Goal: Information Seeking & Learning: Find specific fact

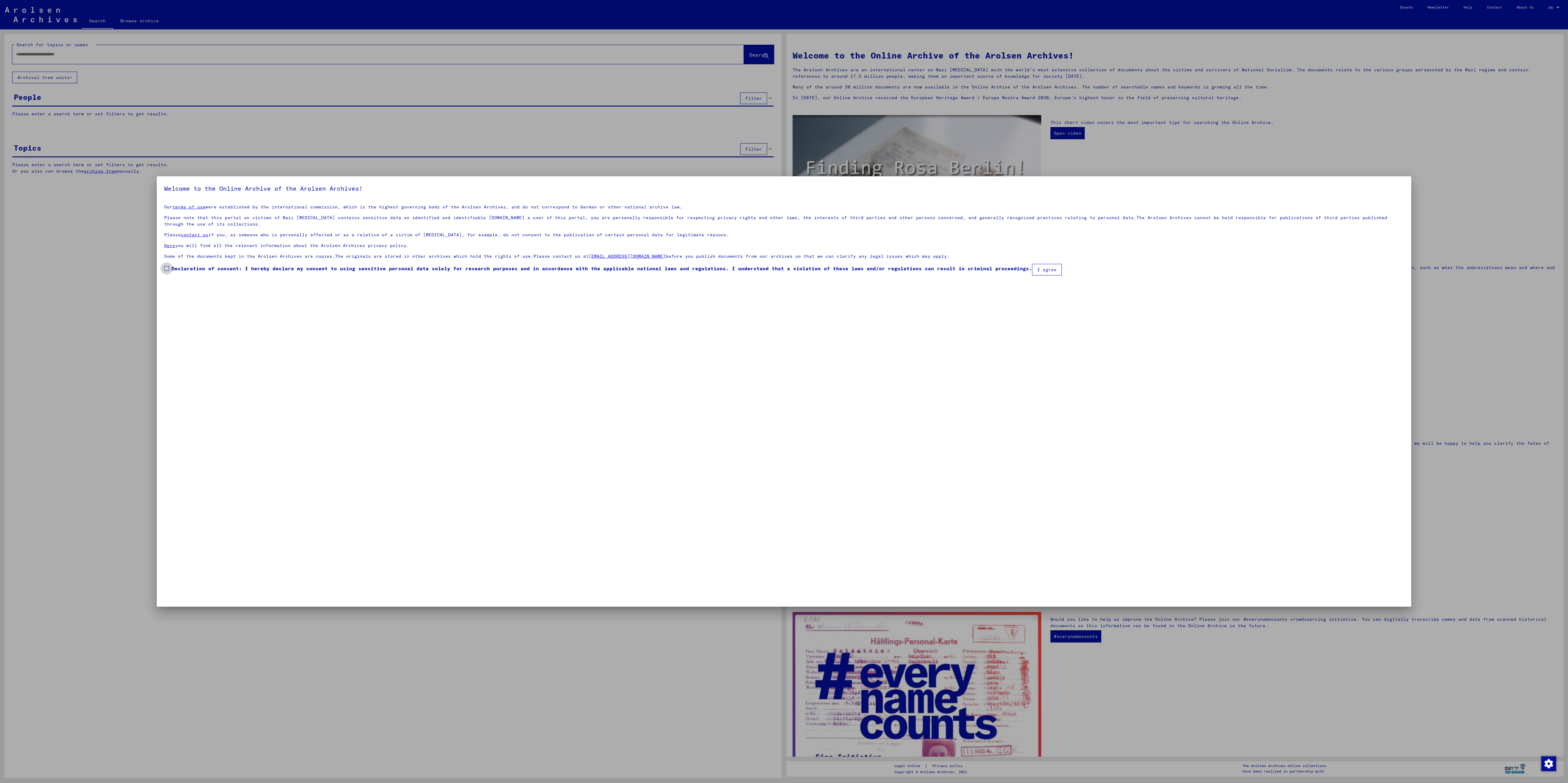
click at [169, 267] on label "Declaration of consent: I hereby declare my consent to using sensitive personal…" at bounding box center [598, 268] width 868 height 7
click at [1041, 273] on button "I agree" at bounding box center [1047, 270] width 30 height 12
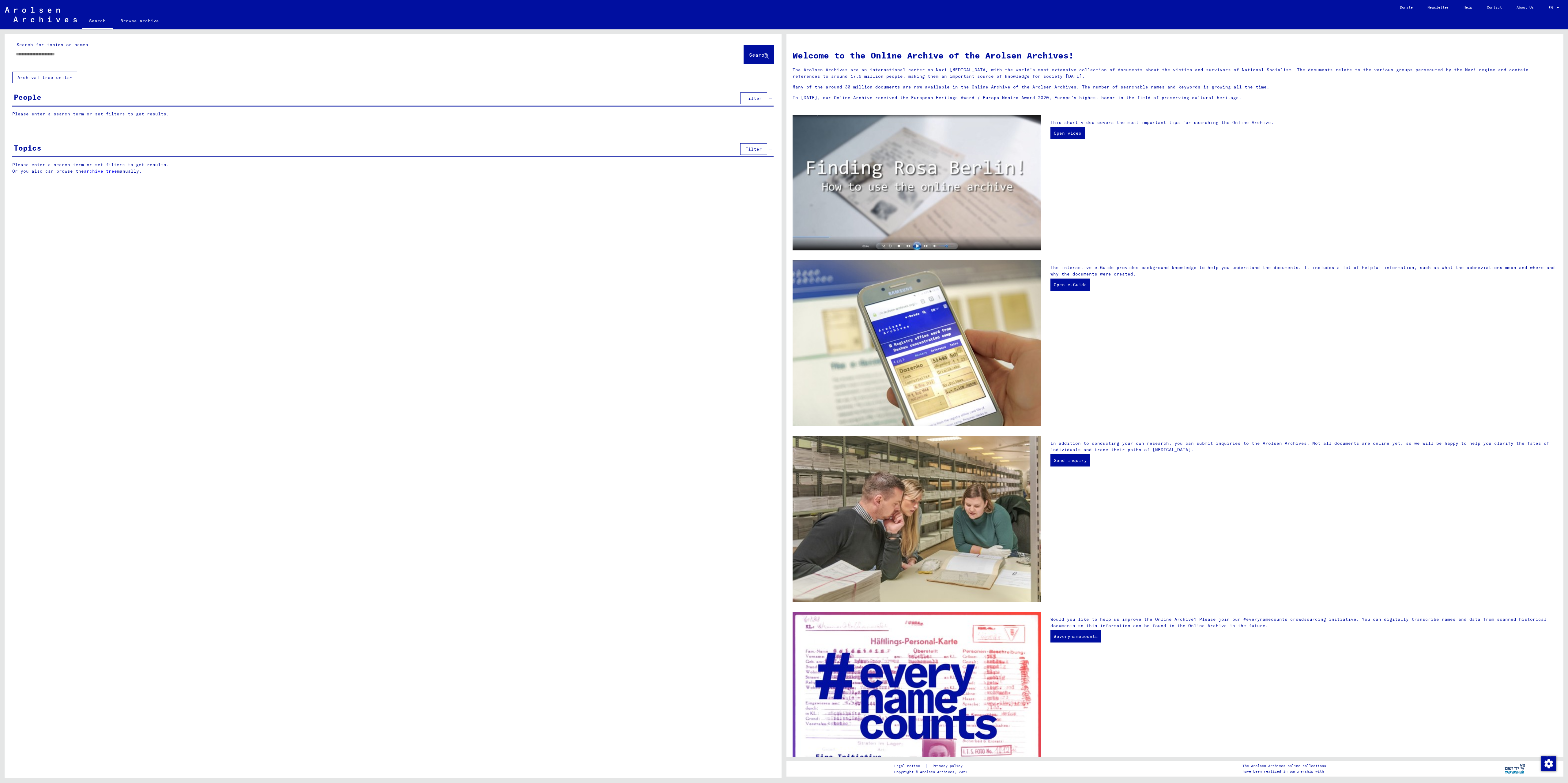
click at [185, 52] on input "text" at bounding box center [371, 54] width 710 height 7
type input "**********"
click at [753, 54] on span "Search" at bounding box center [758, 55] width 18 height 6
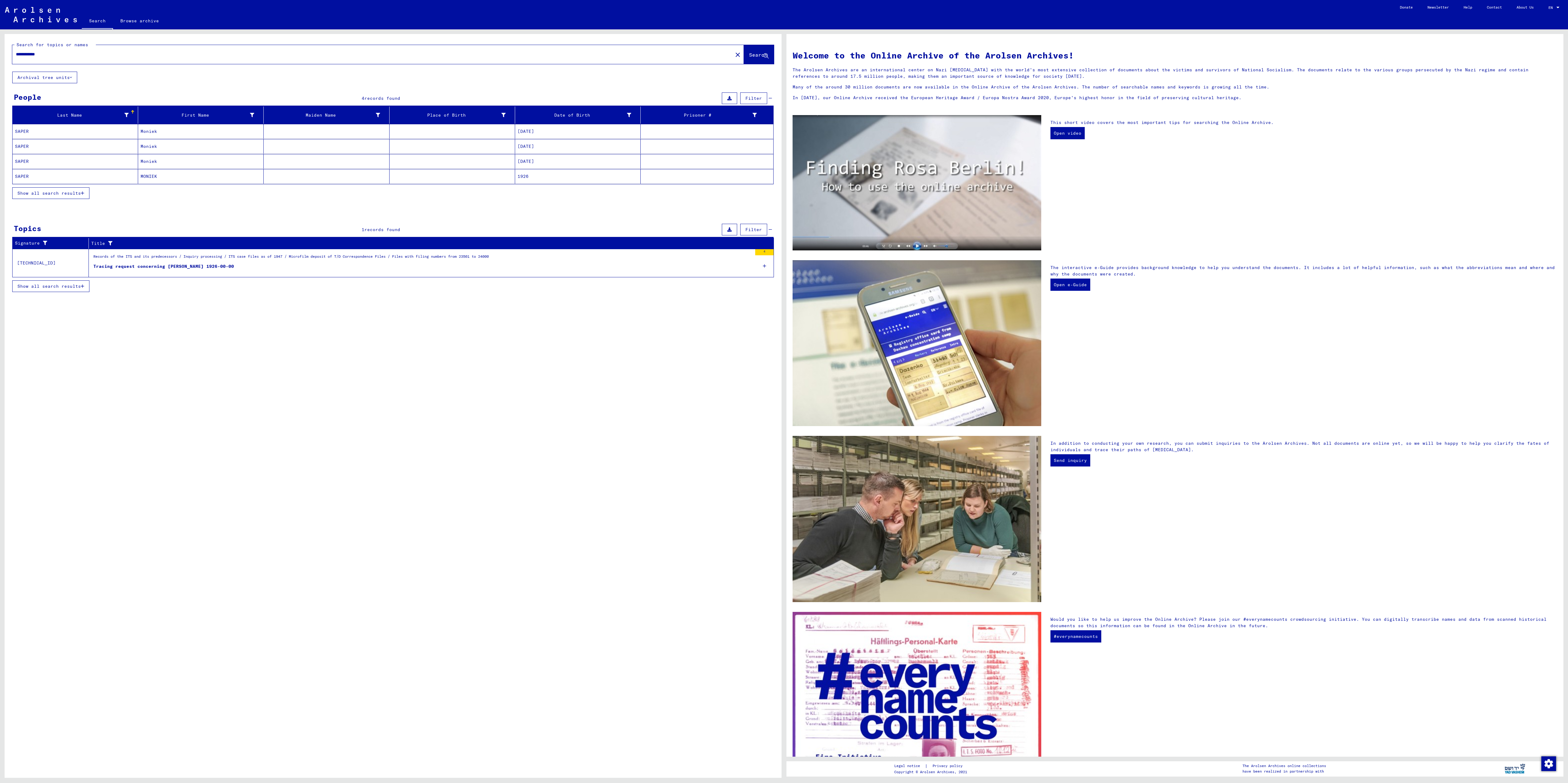
click at [156, 133] on mat-cell "Moniek" at bounding box center [201, 131] width 125 height 15
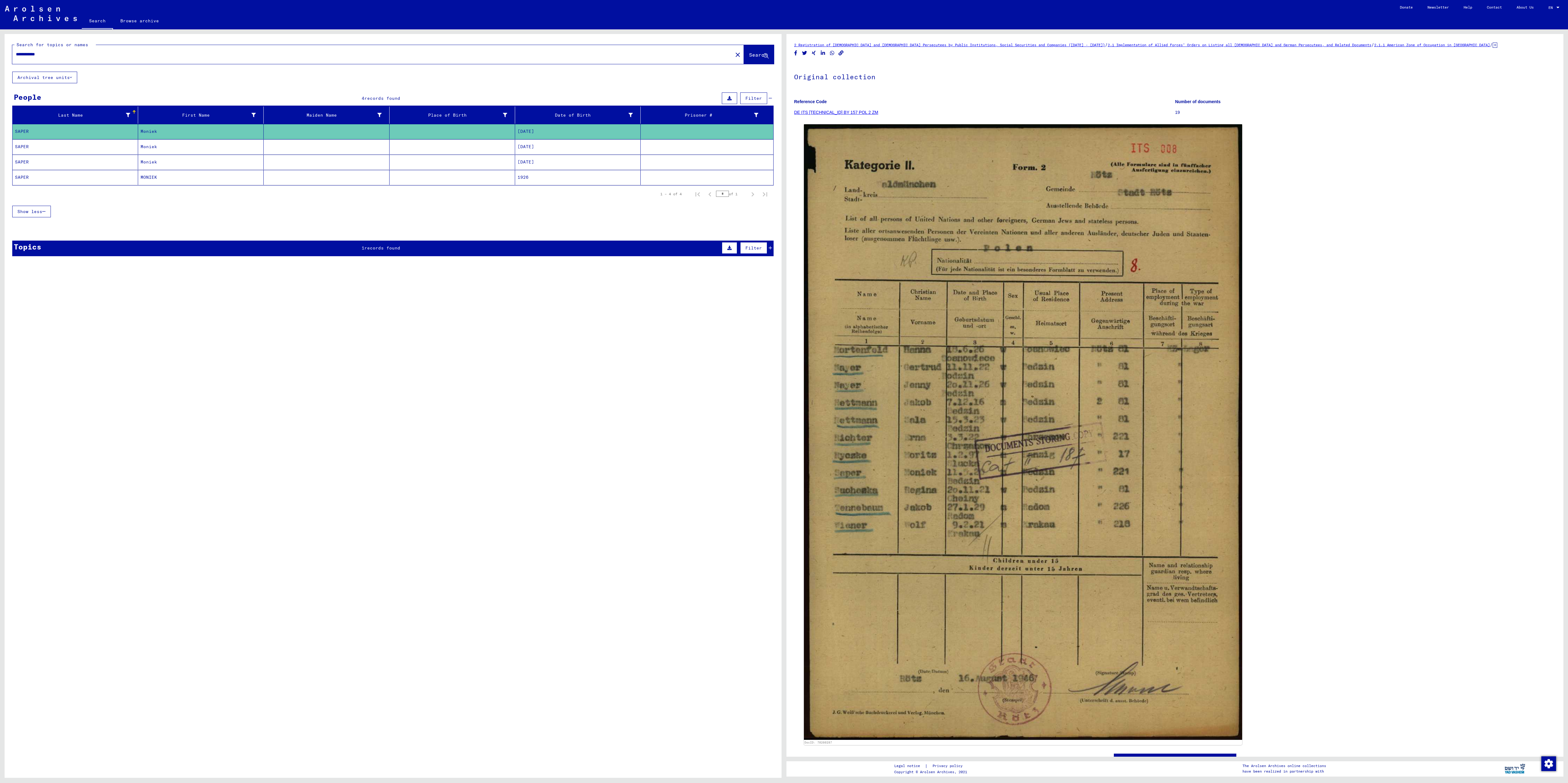
click at [195, 151] on mat-cell "Moniek" at bounding box center [201, 147] width 125 height 15
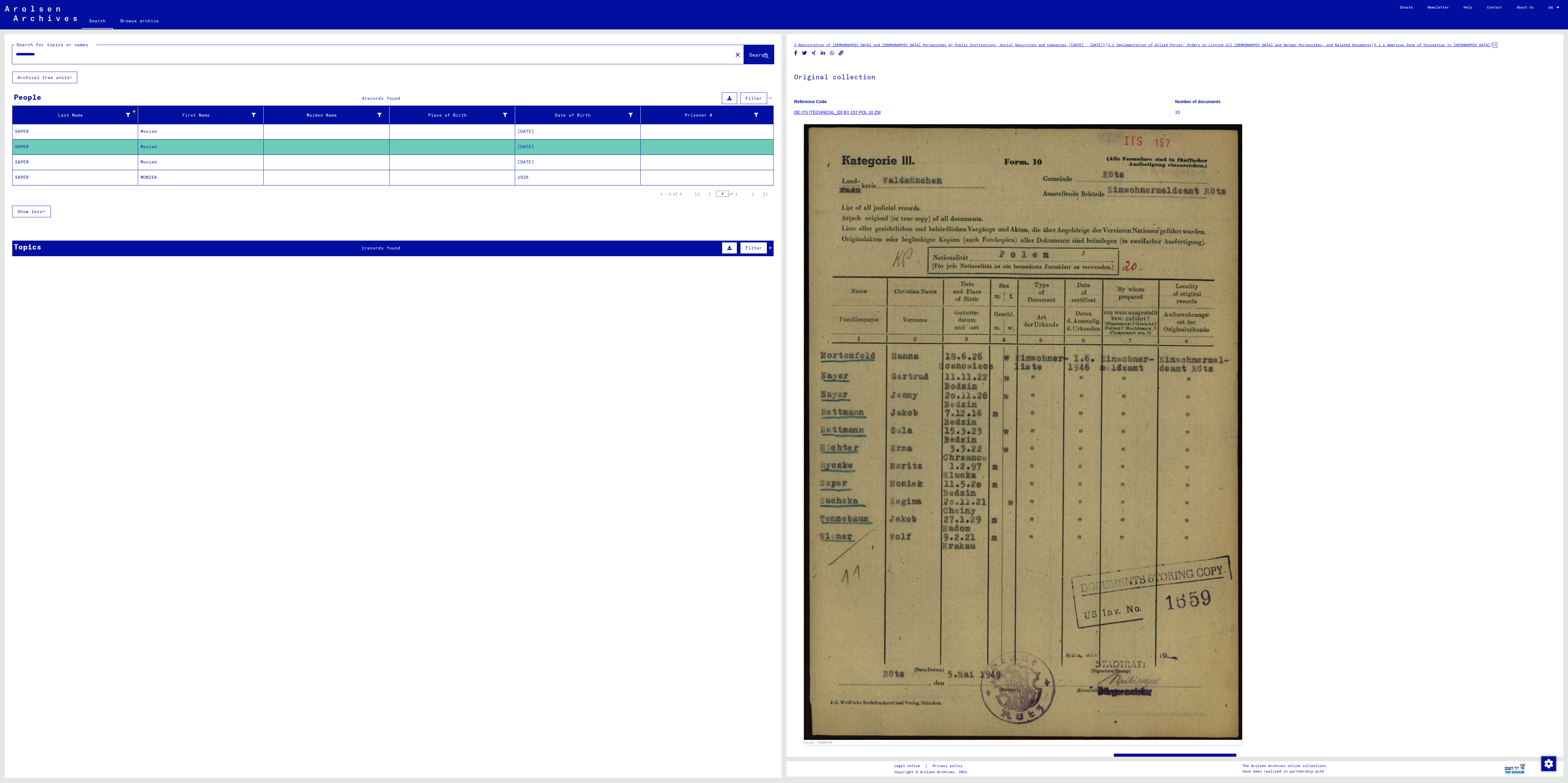
click at [157, 165] on mat-cell "Moniek" at bounding box center [201, 162] width 125 height 15
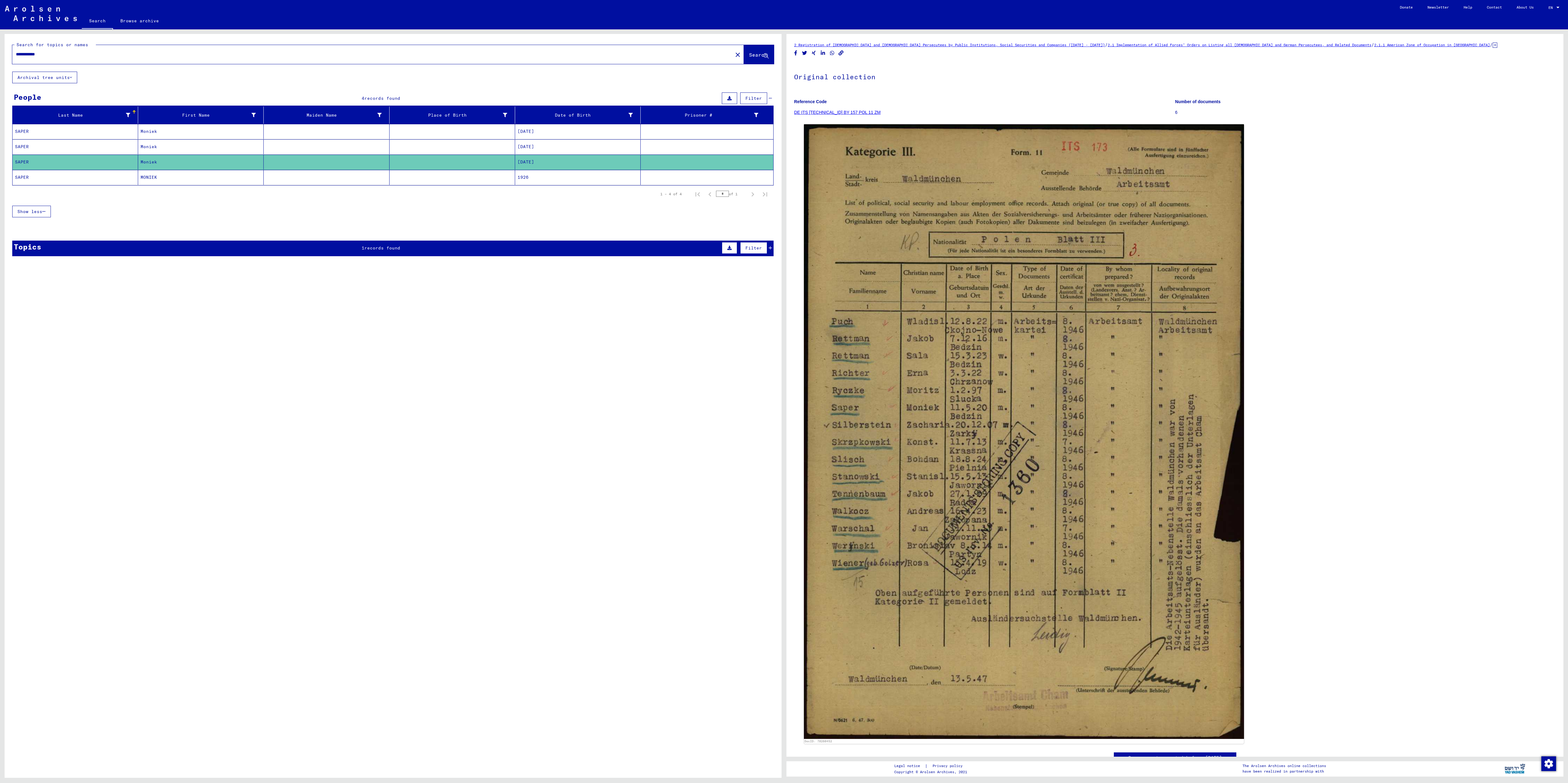
click at [242, 185] on mat-cell "MONIEK" at bounding box center [201, 177] width 125 height 15
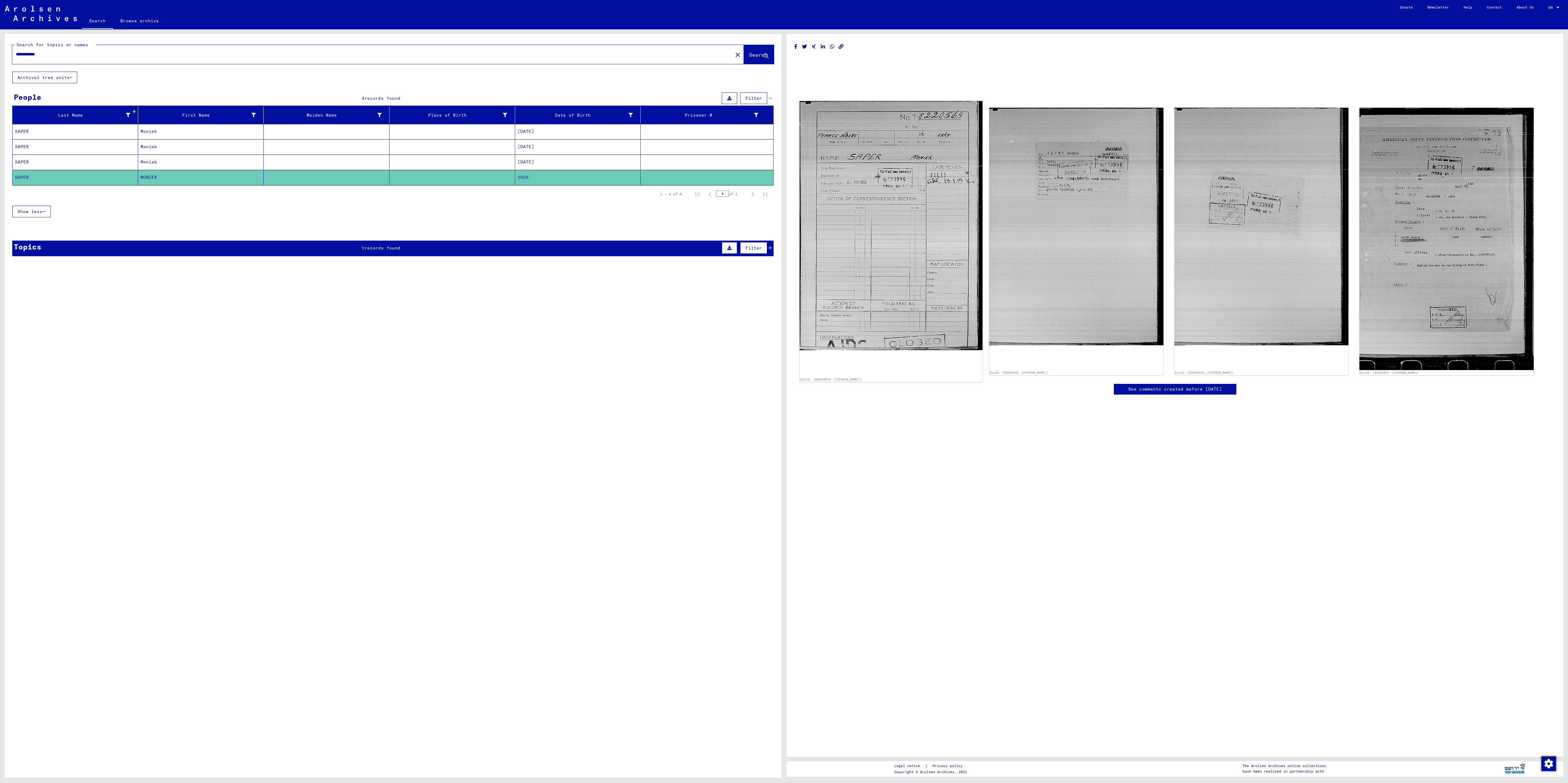
click at [885, 243] on img at bounding box center [891, 226] width 183 height 249
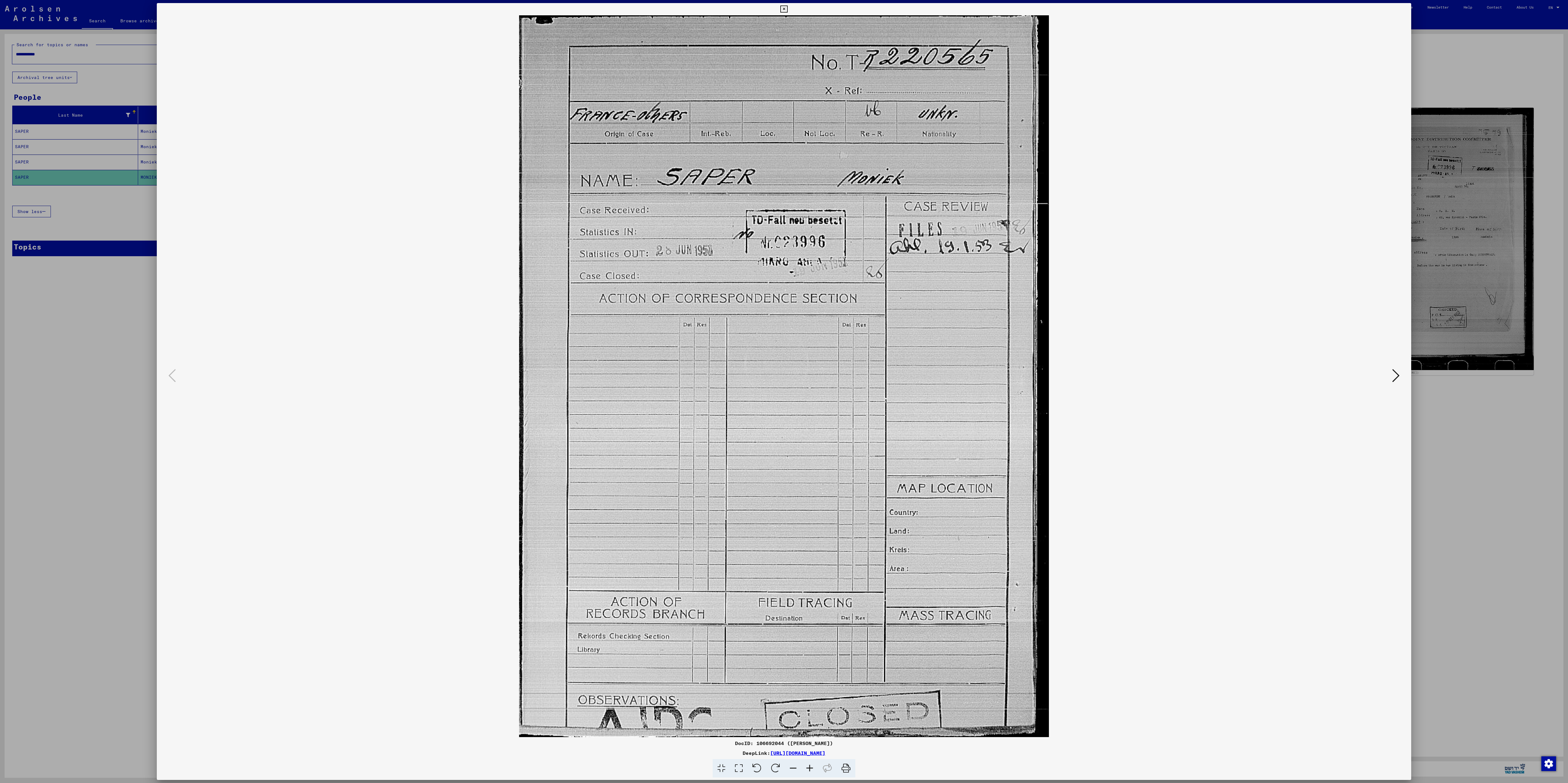
click at [1397, 383] on icon at bounding box center [1396, 375] width 7 height 15
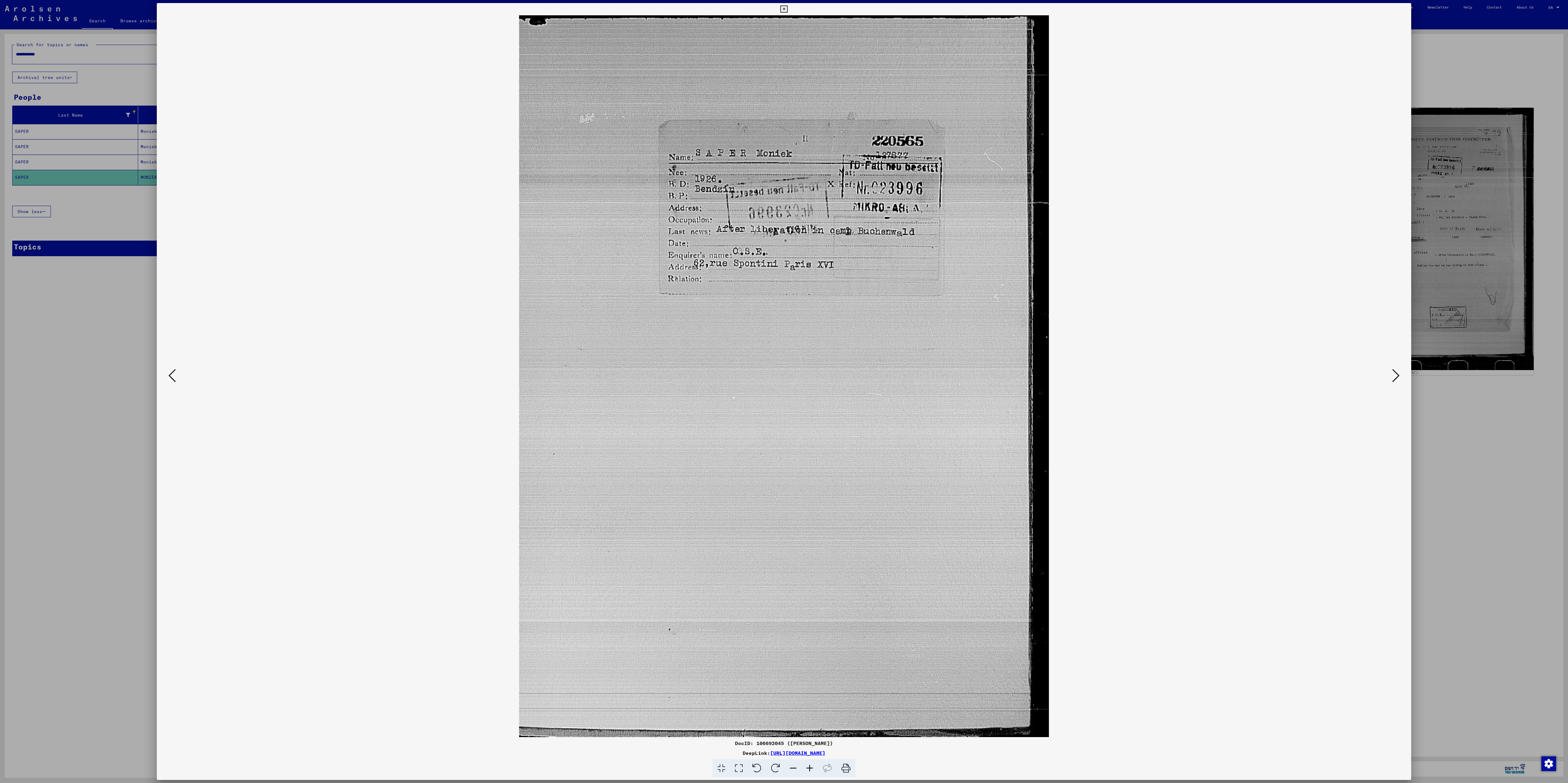
click at [1397, 383] on icon at bounding box center [1396, 375] width 7 height 15
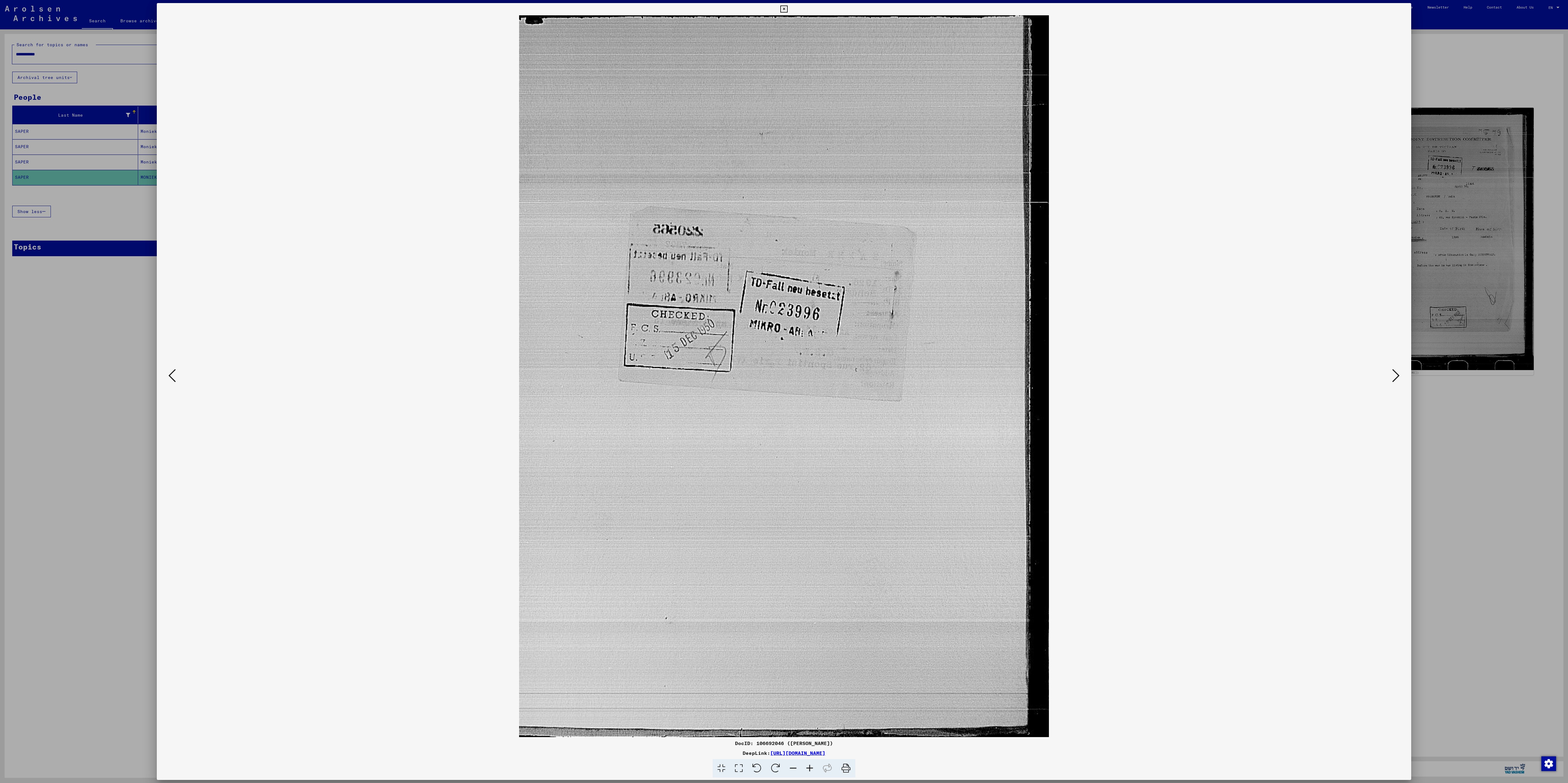
click at [1397, 383] on icon at bounding box center [1396, 375] width 7 height 15
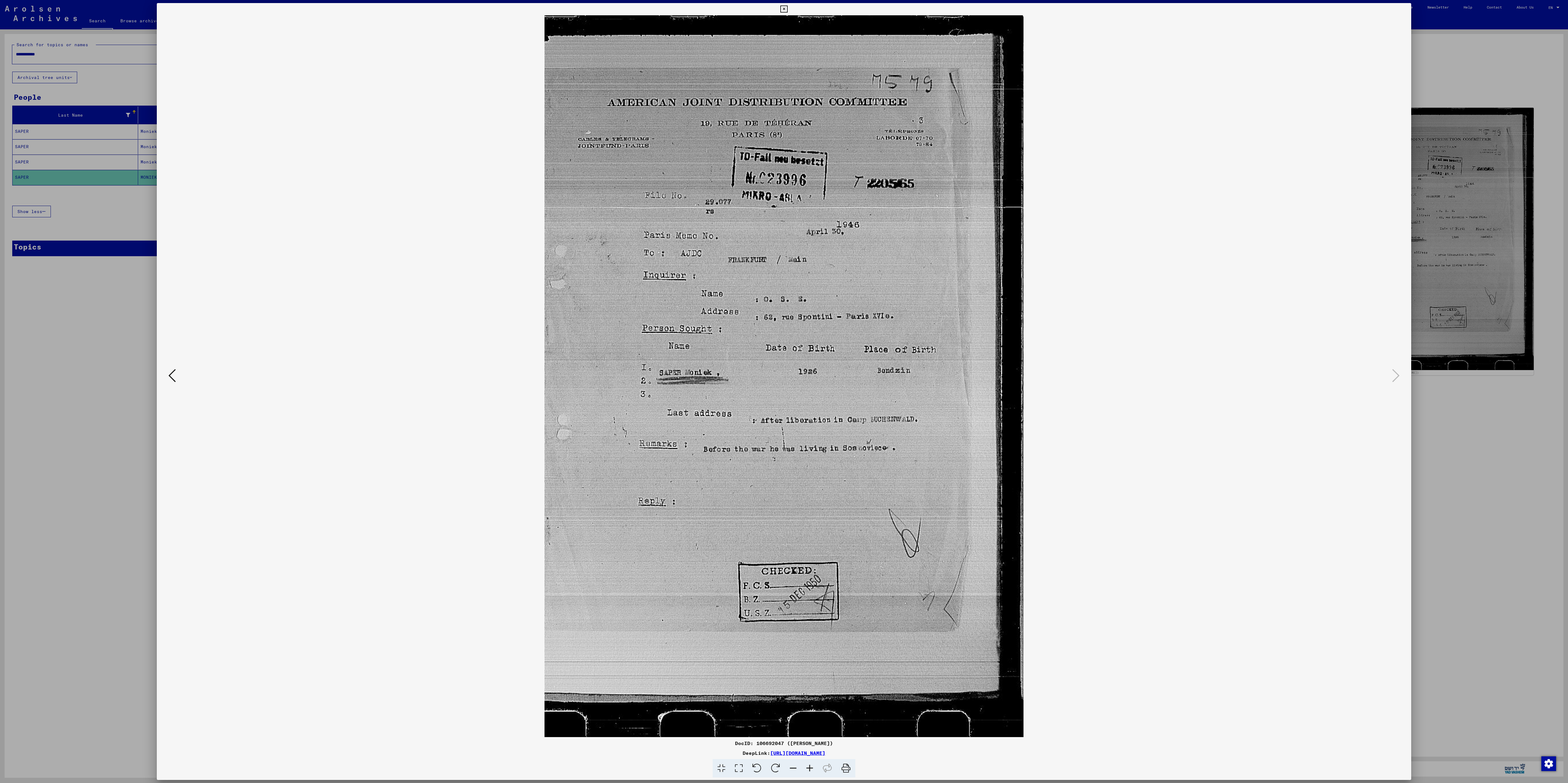
click at [1514, 48] on div at bounding box center [784, 391] width 1568 height 783
